Goal: Information Seeking & Learning: Learn about a topic

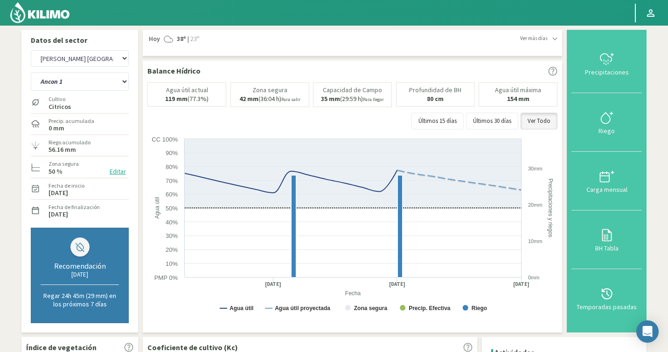
select select "1238: Object"
click at [56, 82] on select "Ancon 1 Ancon 2 Botijon 1 Botijon 2 Brisas 2 El Estanco 1 - CdR El Estanco 2 - …" at bounding box center [80, 81] width 98 height 19
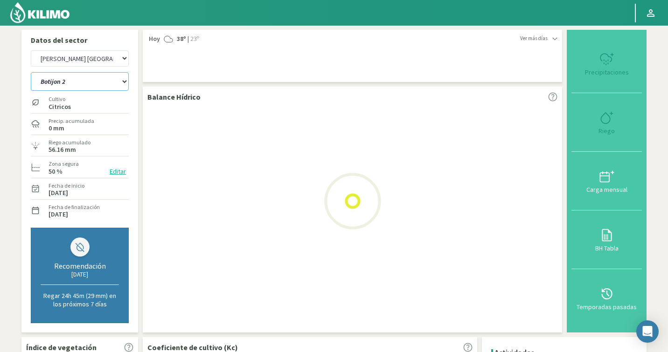
select select "12: Object"
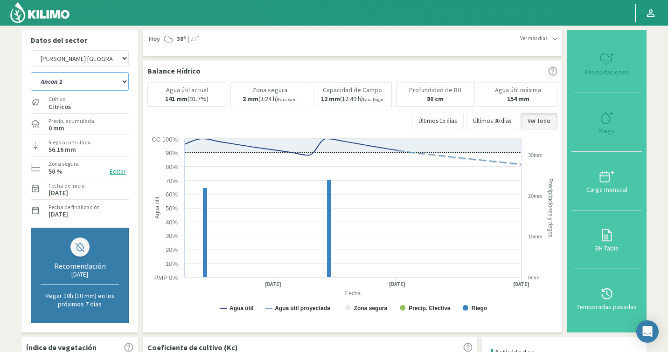
select select "1516: Object"
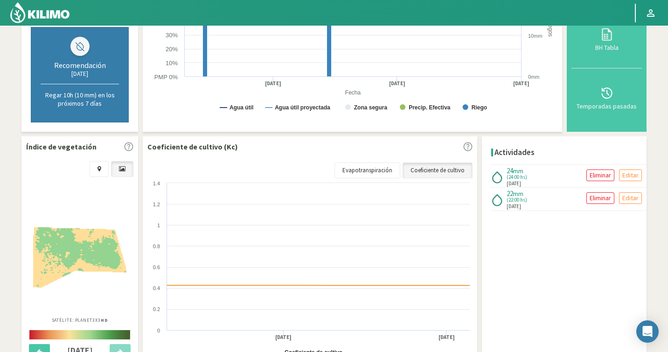
scroll to position [267, 0]
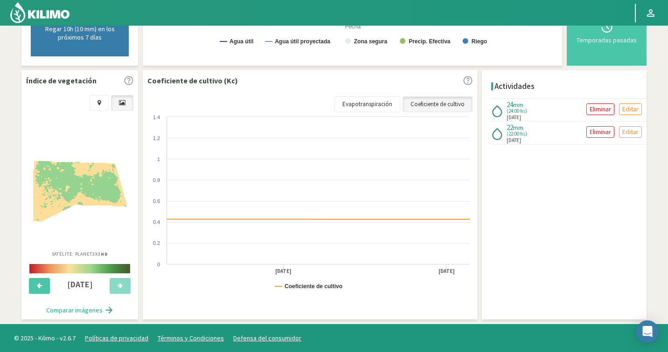
click at [90, 197] on img at bounding box center [79, 191] width 93 height 61
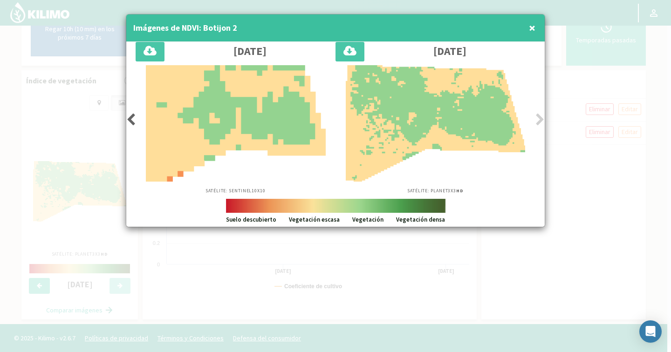
click at [136, 123] on div "Satélite: Sentinel 10X10" at bounding box center [236, 129] width 200 height 129
click at [128, 116] on icon at bounding box center [130, 119] width 9 height 13
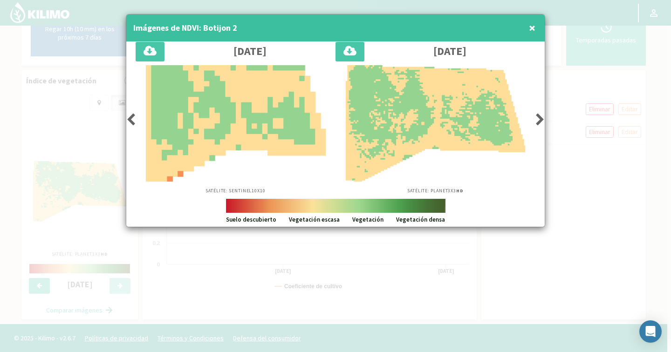
click at [128, 116] on icon at bounding box center [130, 119] width 9 height 13
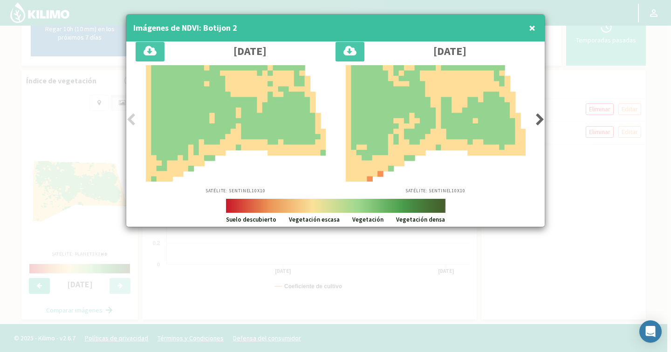
click at [130, 117] on icon at bounding box center [130, 119] width 9 height 13
click at [134, 119] on icon at bounding box center [130, 119] width 9 height 13
click at [531, 25] on span "×" at bounding box center [532, 27] width 7 height 15
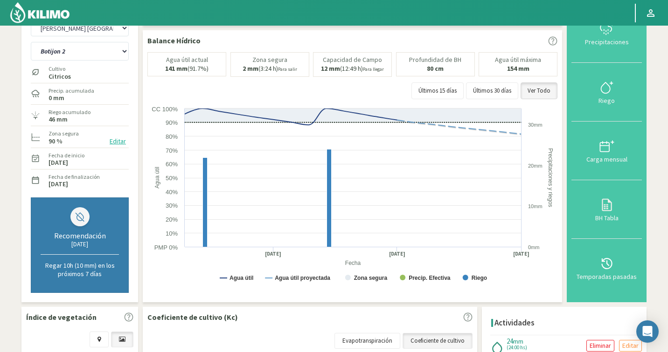
scroll to position [0, 0]
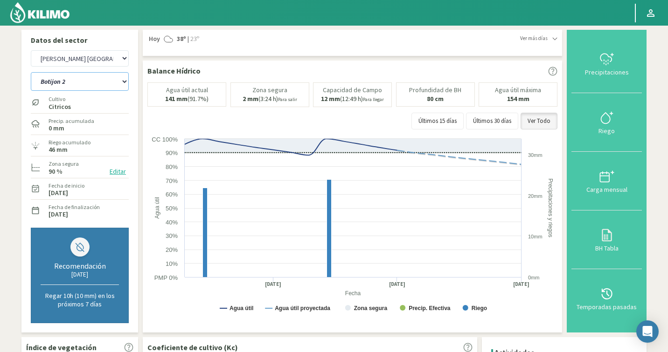
click at [62, 87] on select "Ancon 1 Ancon 2 Botijon 1 Botijon 2 Brisas 2 El Estanco 1 - CdR El Estanco 2 - …" at bounding box center [80, 81] width 98 height 19
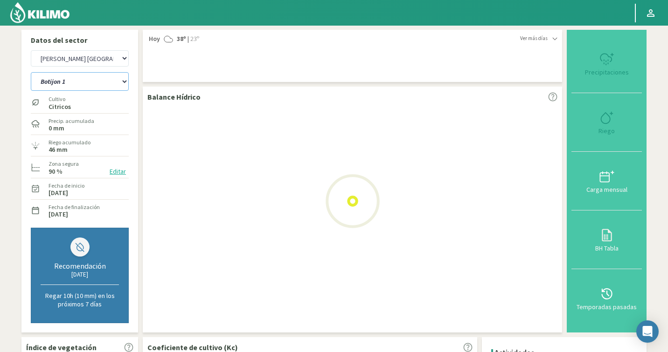
select select "30: Object"
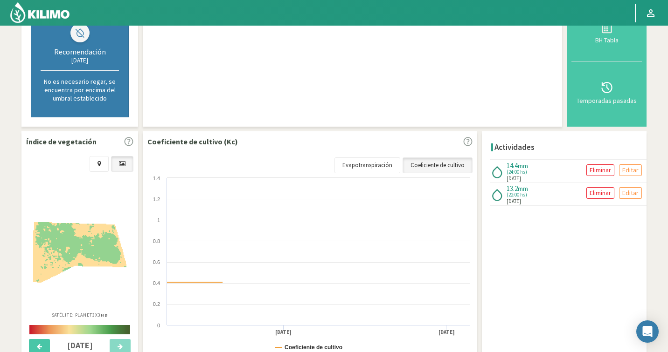
scroll to position [275, 0]
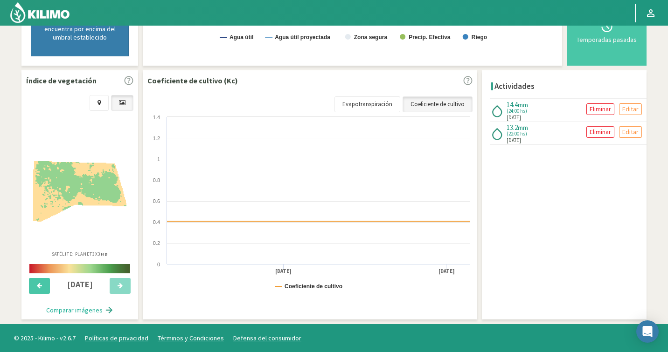
select select "1794: Object"
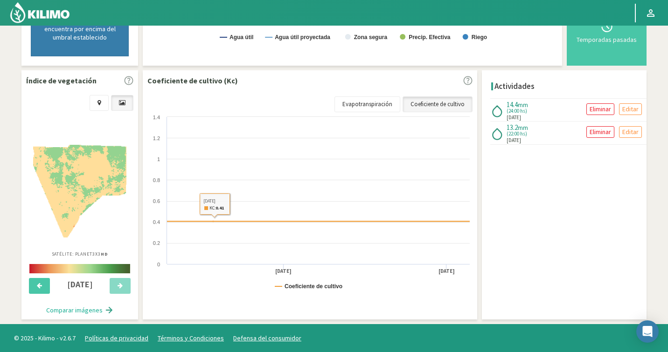
click at [60, 169] on img at bounding box center [79, 191] width 93 height 93
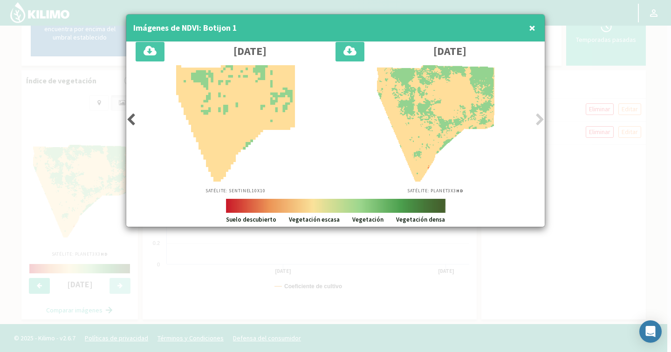
click at [133, 118] on icon at bounding box center [130, 119] width 9 height 13
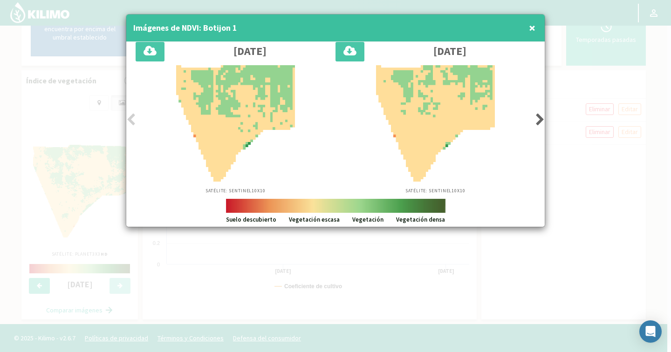
click at [133, 118] on icon at bounding box center [130, 119] width 9 height 13
click at [533, 24] on span "×" at bounding box center [532, 27] width 7 height 15
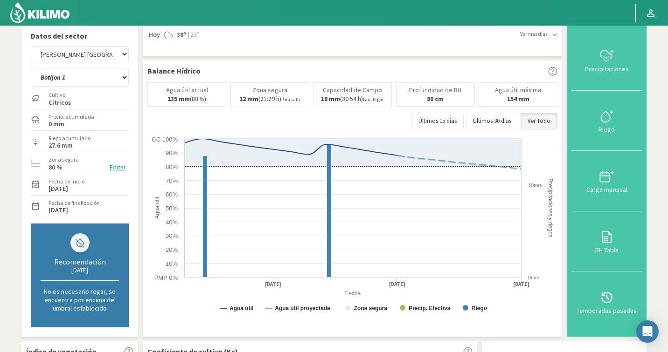
scroll to position [0, 0]
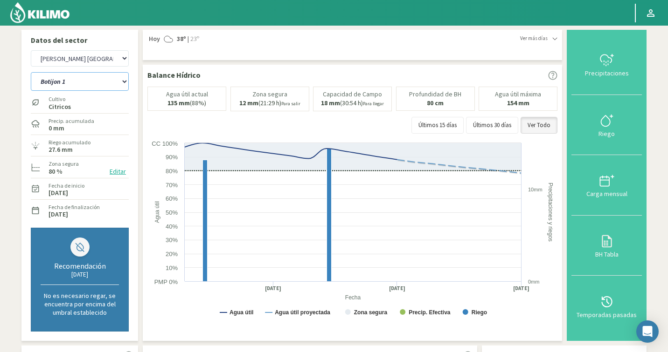
click at [65, 79] on select "Ancon 1 Ancon 2 Botijon 1 Botijon 2 Brisas 2 El Estanco 1 - CdR El Estanco 2 - …" at bounding box center [80, 81] width 98 height 19
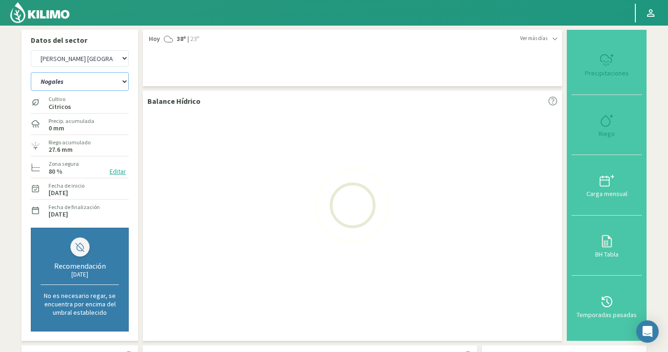
select select "44: Object"
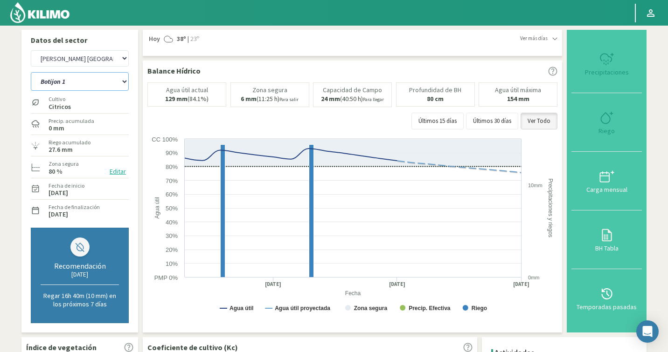
select select "2072: Object"
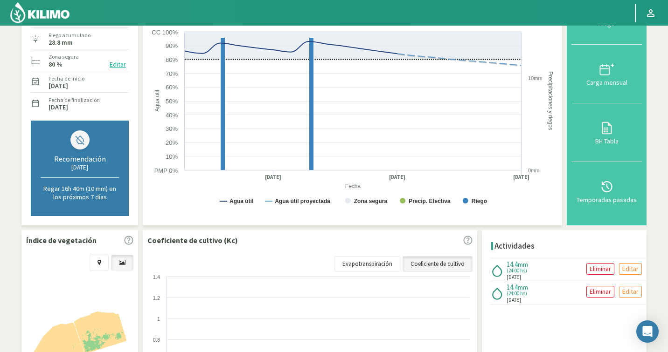
scroll to position [267, 0]
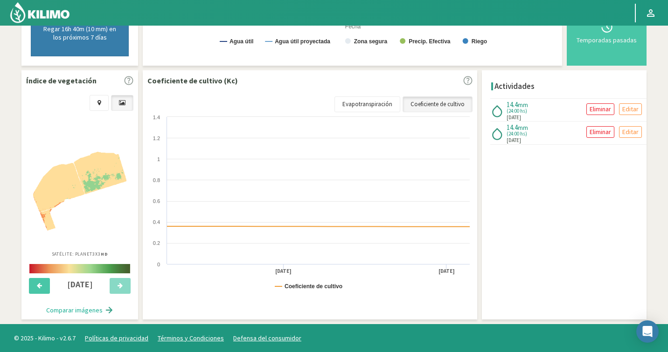
click at [82, 179] on img at bounding box center [79, 191] width 93 height 79
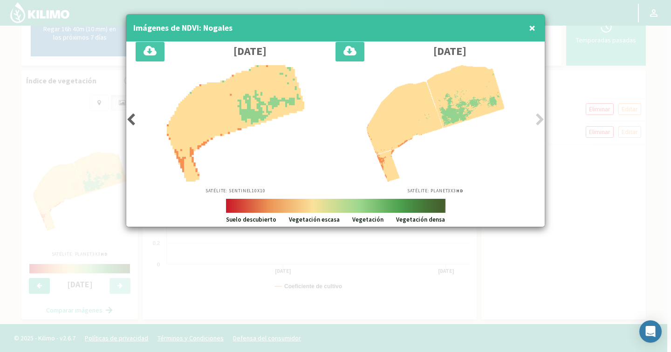
click at [129, 117] on icon at bounding box center [130, 119] width 9 height 13
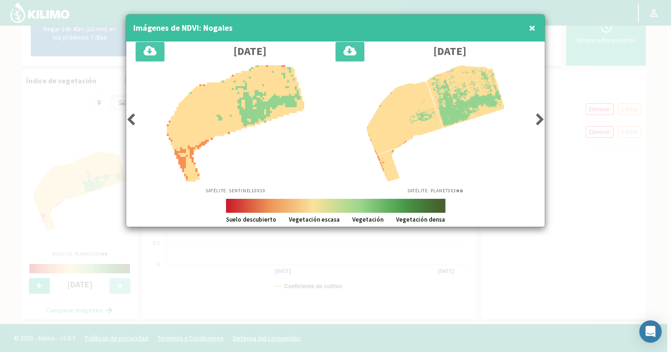
click at [129, 117] on icon at bounding box center [130, 119] width 9 height 13
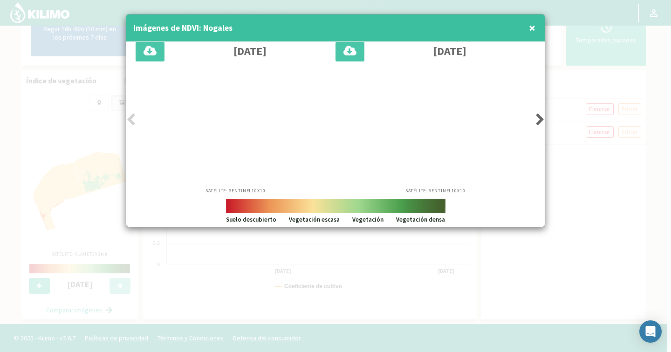
click at [129, 117] on icon at bounding box center [130, 119] width 9 height 13
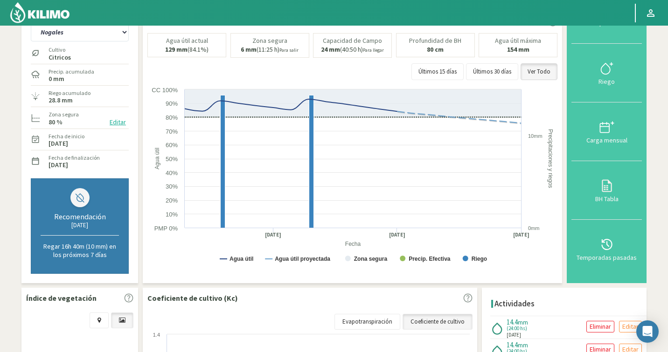
scroll to position [0, 0]
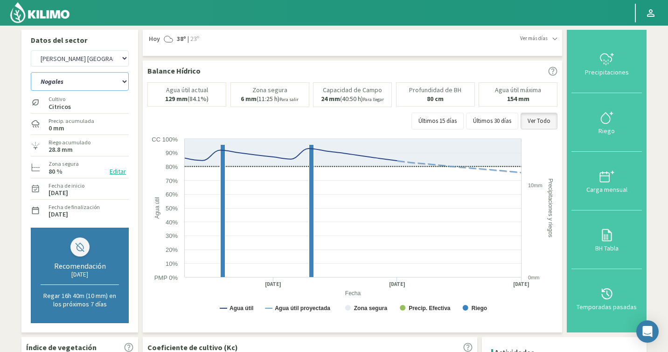
click at [79, 84] on select "Ancon 1 Ancon 2 Botijon 1 Botijon 2 Brisas 2 El Estanco 1 - CdR El Estanco 2 - …" at bounding box center [80, 81] width 98 height 19
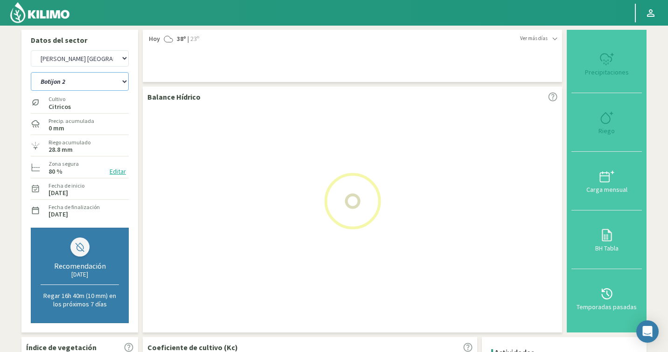
select select "71: Object"
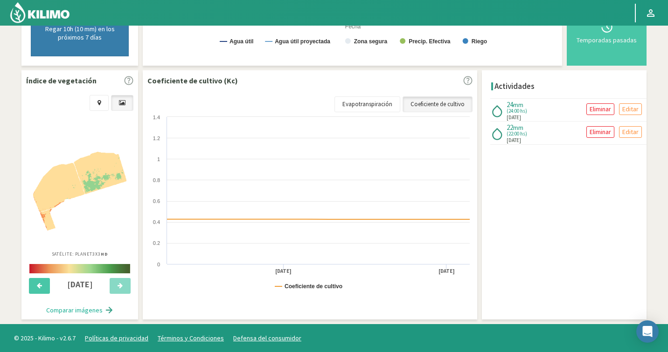
select select "2350: Object"
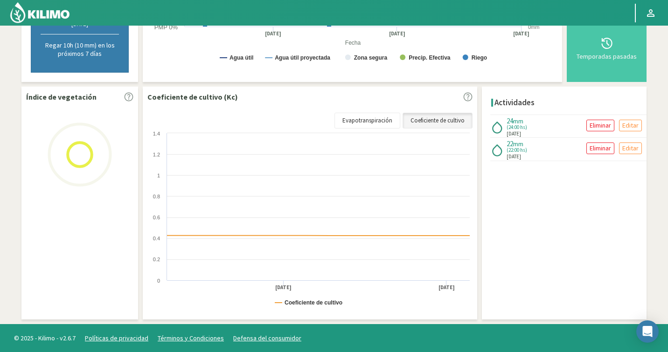
scroll to position [267, 0]
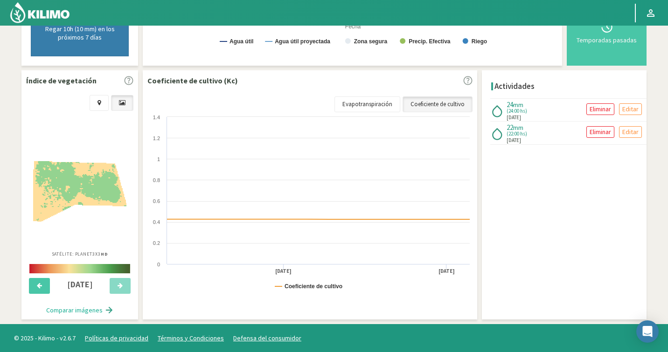
click at [93, 176] on img at bounding box center [79, 191] width 93 height 61
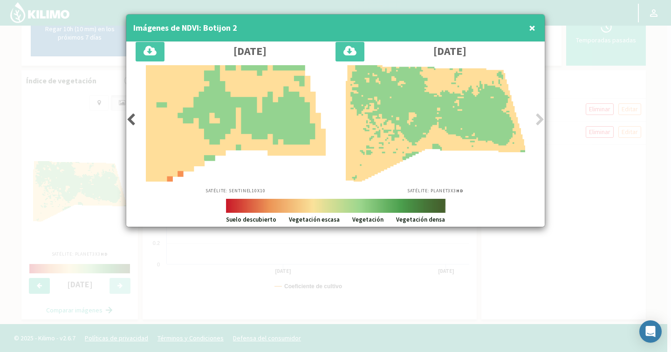
click at [131, 120] on icon at bounding box center [130, 119] width 9 height 13
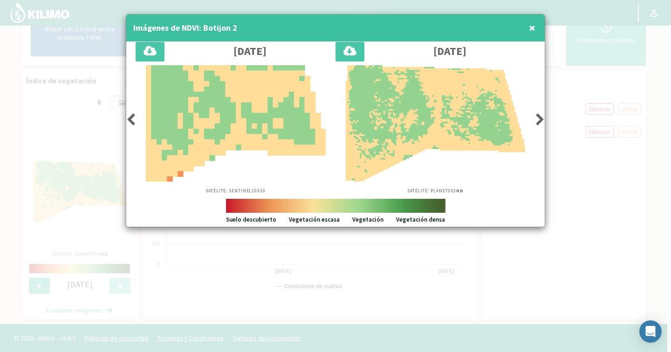
click at [131, 120] on icon at bounding box center [130, 119] width 9 height 13
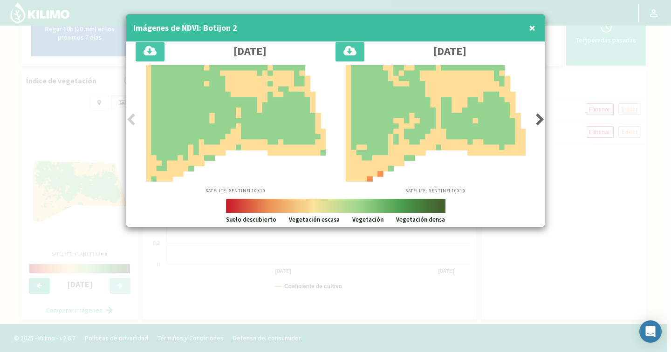
click at [131, 120] on icon at bounding box center [130, 119] width 9 height 13
click at [532, 29] on span "×" at bounding box center [532, 27] width 7 height 15
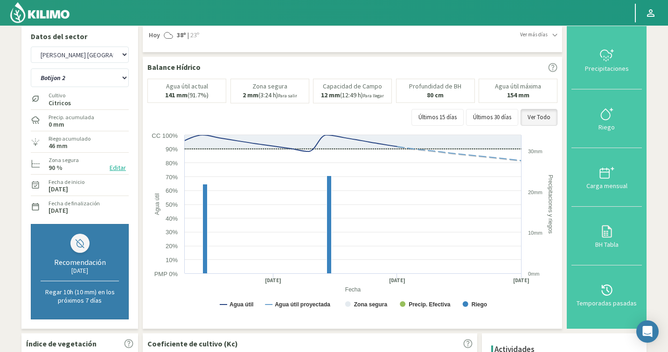
scroll to position [0, 0]
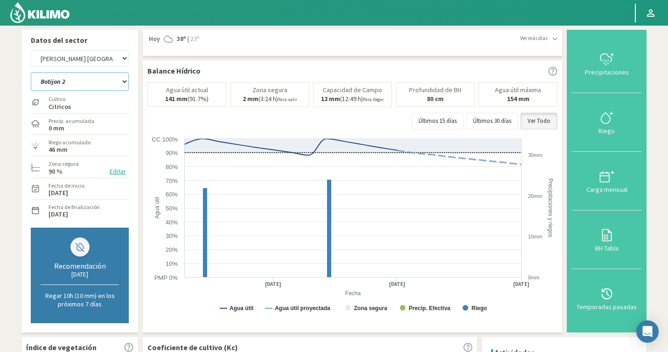
click at [56, 79] on select "Ancon 1 Ancon 2 Botijon 1 Botijon 2 Brisas 2 El Estanco 1 - CdR El Estanco 2 - …" at bounding box center [80, 81] width 98 height 19
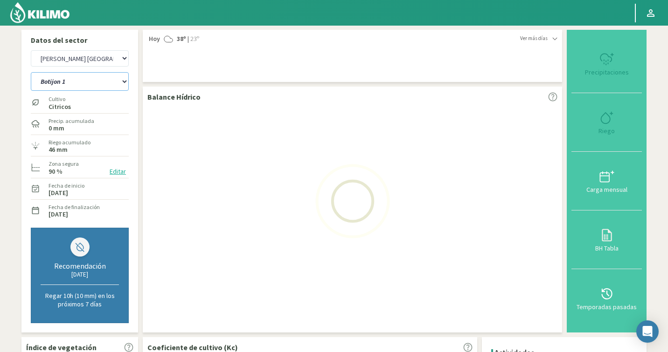
select select "75: Object"
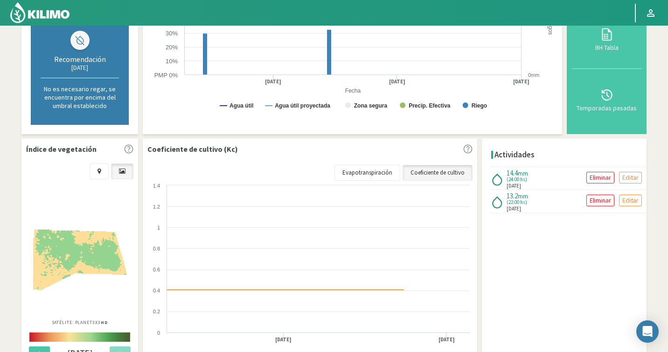
scroll to position [275, 0]
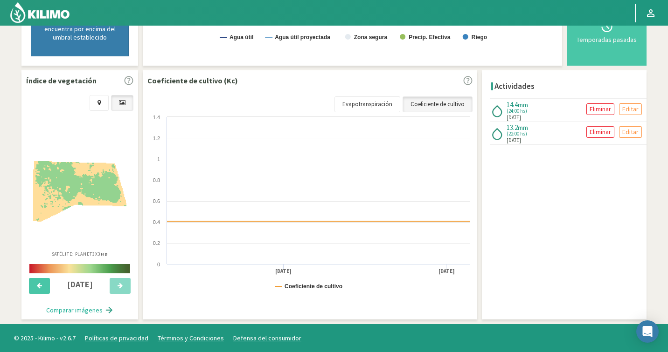
click at [67, 222] on div at bounding box center [79, 181] width 103 height 140
select select "2628: Object"
select select "89: Object"
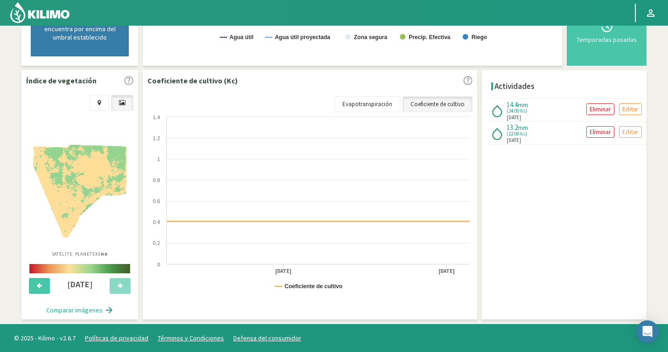
click at [67, 180] on img at bounding box center [79, 191] width 93 height 93
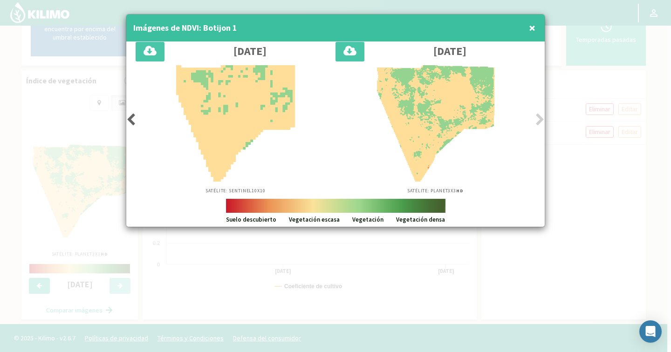
click at [125, 118] on div at bounding box center [335, 176] width 671 height 352
click at [132, 119] on icon at bounding box center [130, 119] width 9 height 13
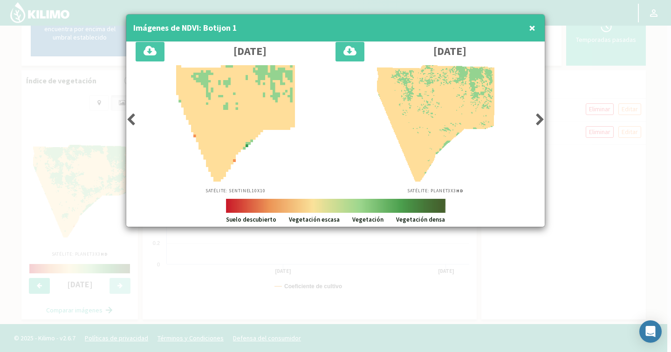
click at [132, 119] on icon at bounding box center [130, 119] width 9 height 13
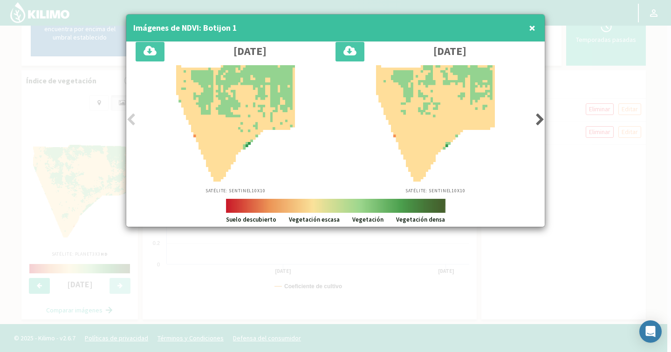
click at [132, 119] on icon at bounding box center [130, 119] width 9 height 13
click at [536, 25] on button "×" at bounding box center [532, 28] width 11 height 19
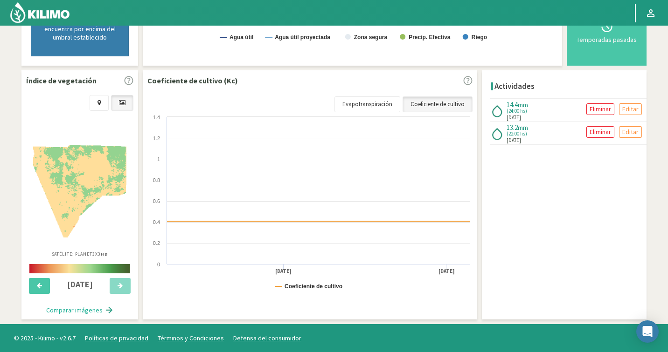
scroll to position [0, 0]
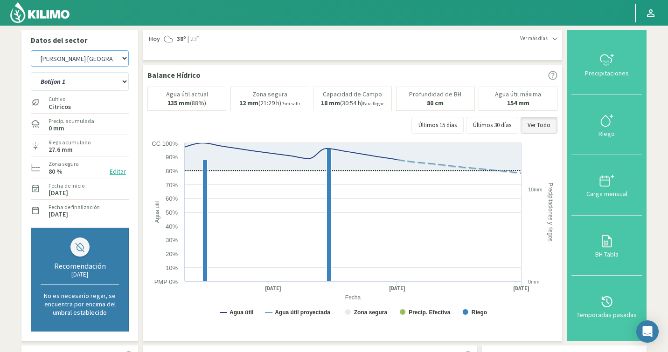
click at [78, 58] on select "Agr. Cardonal Agr. El [PERSON_NAME] Agrícola [GEOGRAPHIC_DATA] - IC Agrícola Ex…" at bounding box center [80, 58] width 98 height 16
select select "3011: Object"
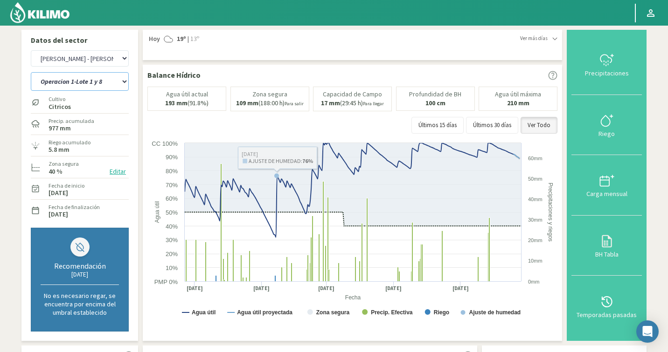
click at [83, 83] on select "Operacion 1-Lote 1 y 8 Operacion 2-Lote 2 Operacion 7-Lote 7" at bounding box center [80, 81] width 98 height 19
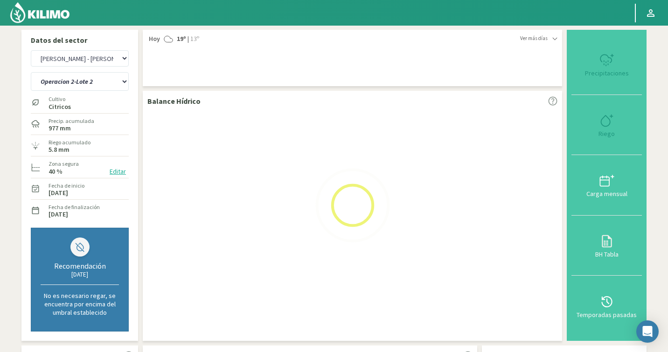
select select "102: Object"
select select "3290: Object"
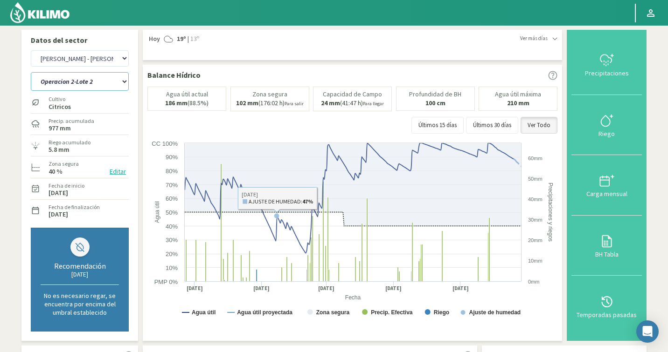
click at [67, 77] on select "Operacion 1-Lote 1 y 8 Operacion 2-Lote 2 Operacion 7-Lote 7" at bounding box center [80, 81] width 98 height 19
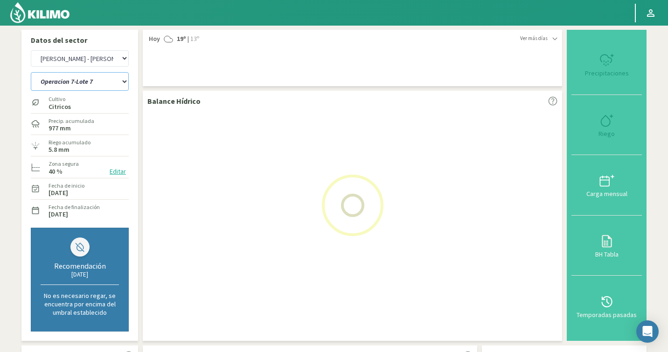
select select "106: Object"
select select "3569: Object"
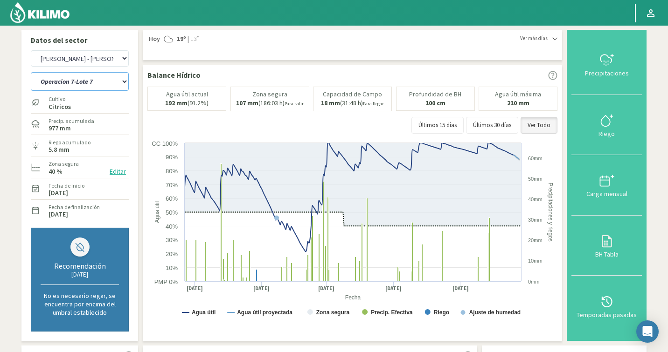
click at [69, 84] on select "Operacion 1-Lote 1 y 8 Operacion 2-Lote 2 Operacion 7-Lote 7" at bounding box center [80, 81] width 98 height 19
click at [81, 75] on select "Operacion 1-Lote 1 y 8 Operacion 2-Lote 2 Operacion 7-Lote 7" at bounding box center [80, 81] width 98 height 19
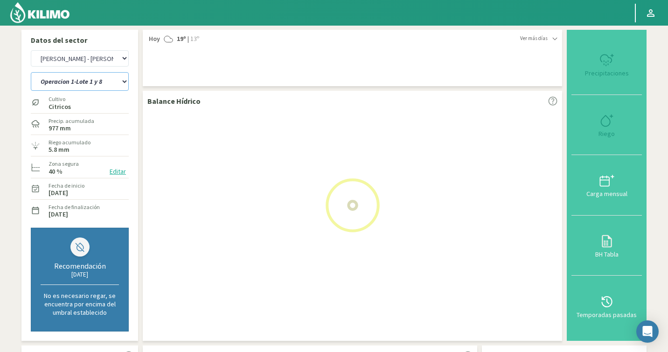
select select "110: Object"
select select "3848: Object"
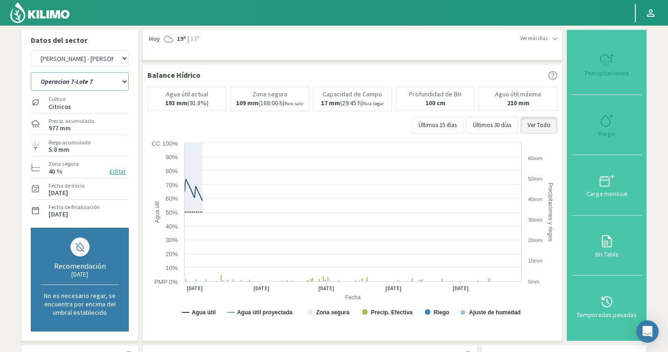
select select "111: Object"
